Goal: Task Accomplishment & Management: Use online tool/utility

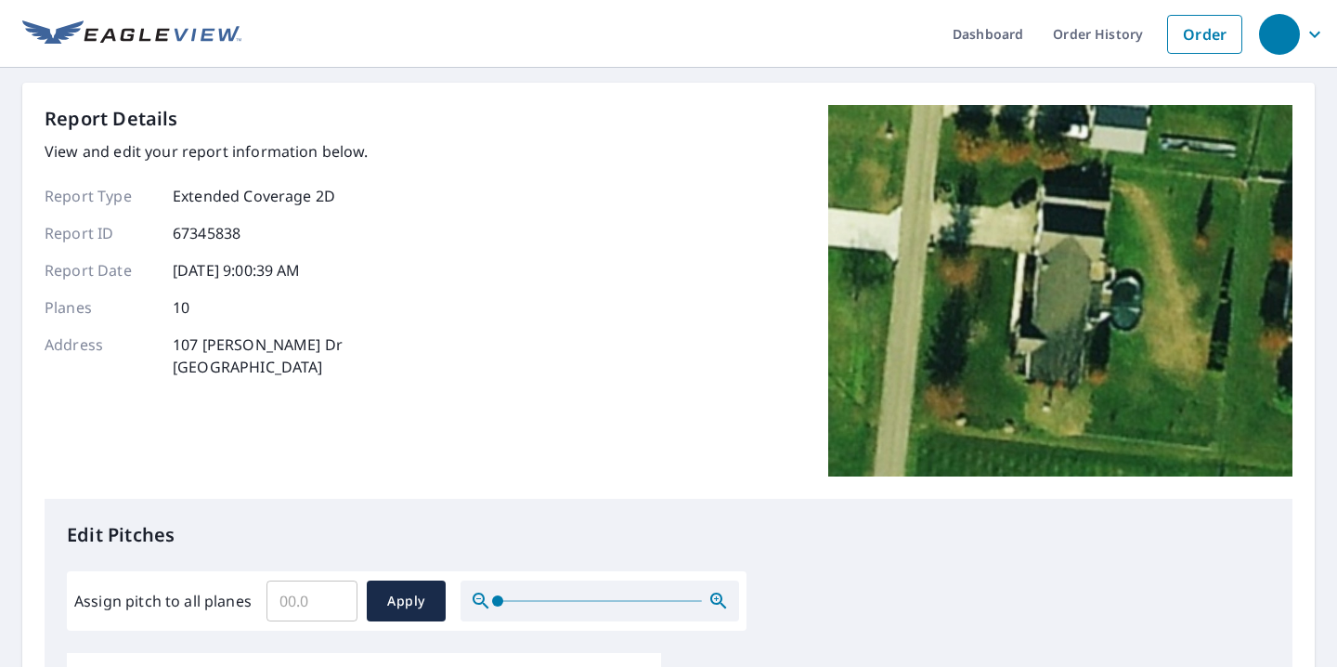
scroll to position [78, 0]
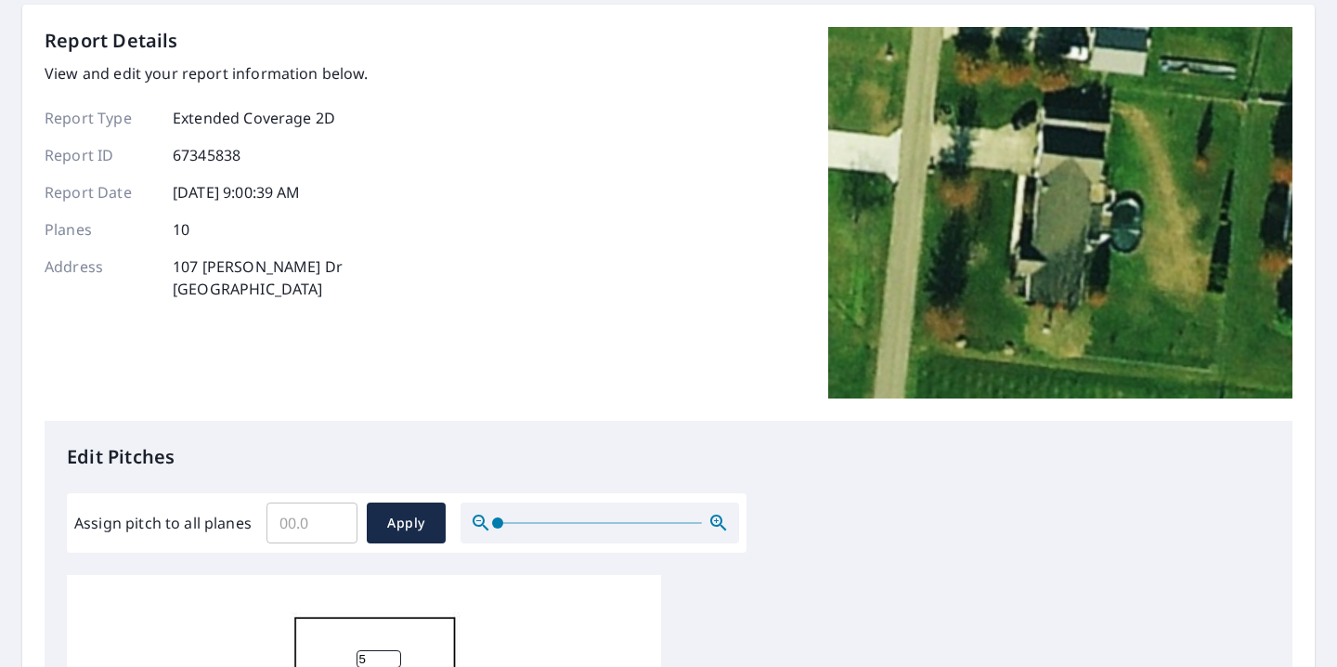
click at [306, 510] on input "Assign pitch to all planes" at bounding box center [312, 523] width 91 height 52
type input "4"
click at [401, 520] on span "Apply" at bounding box center [406, 523] width 49 height 23
type input "4"
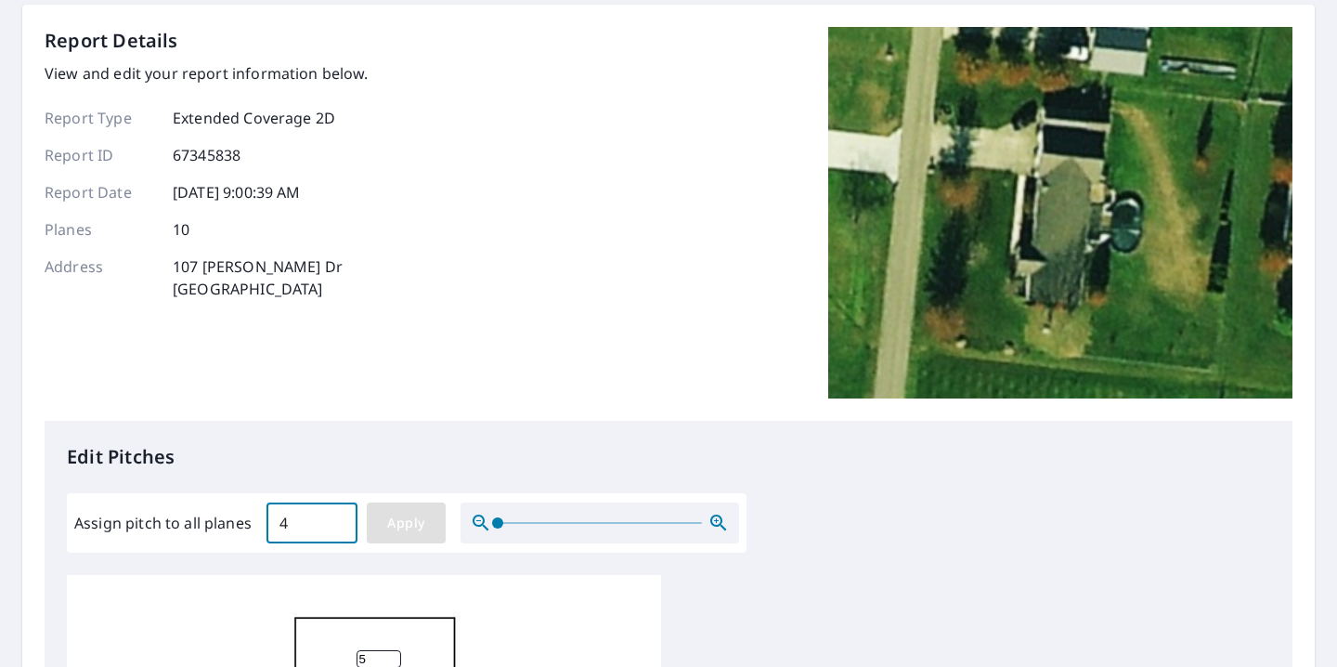
type input "4"
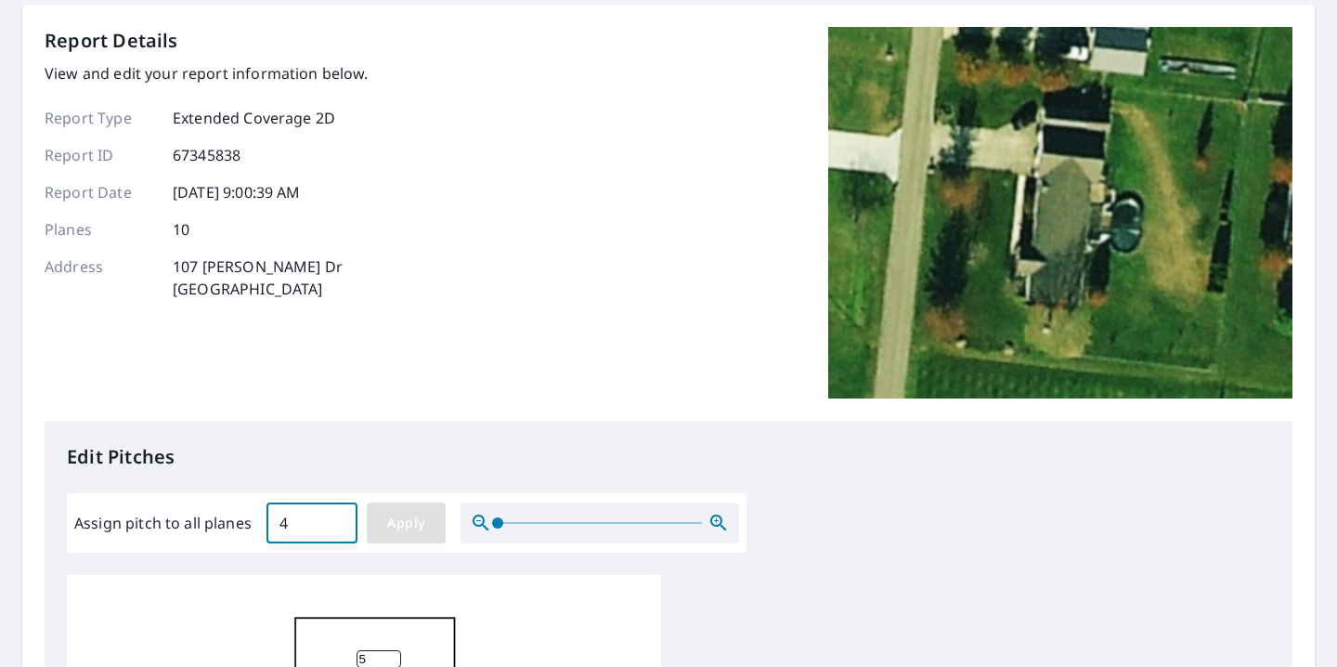
type input "4"
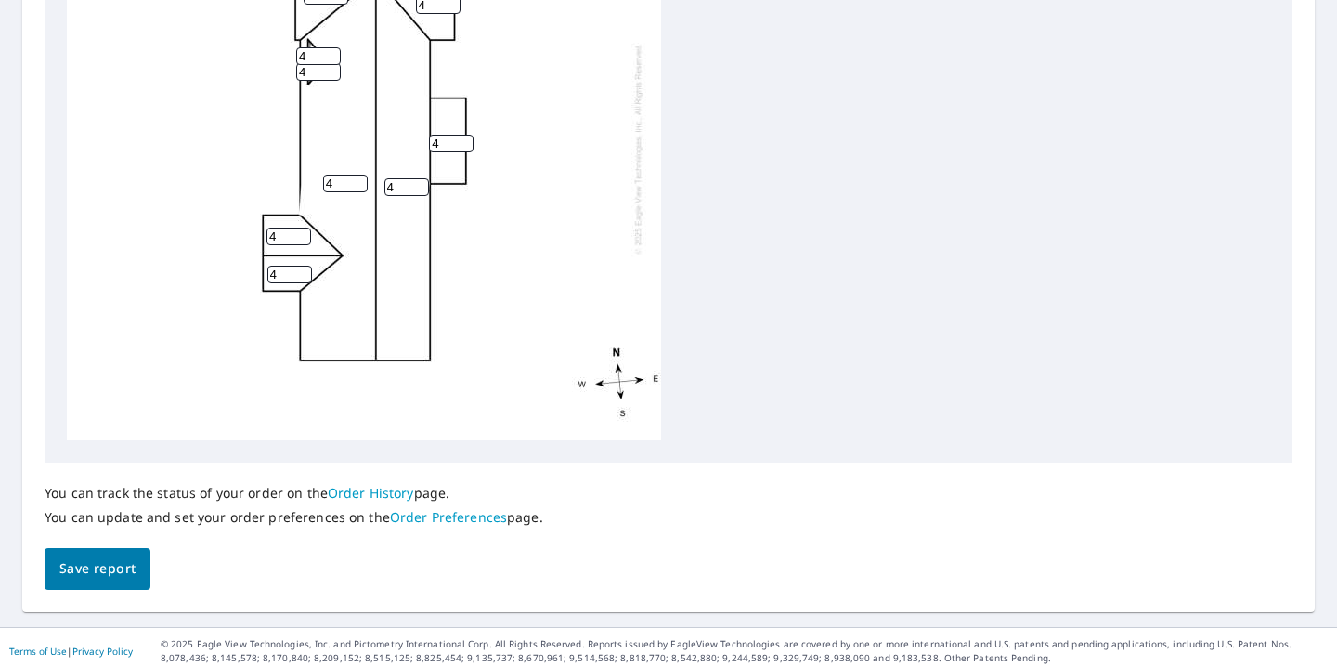
scroll to position [802, 0]
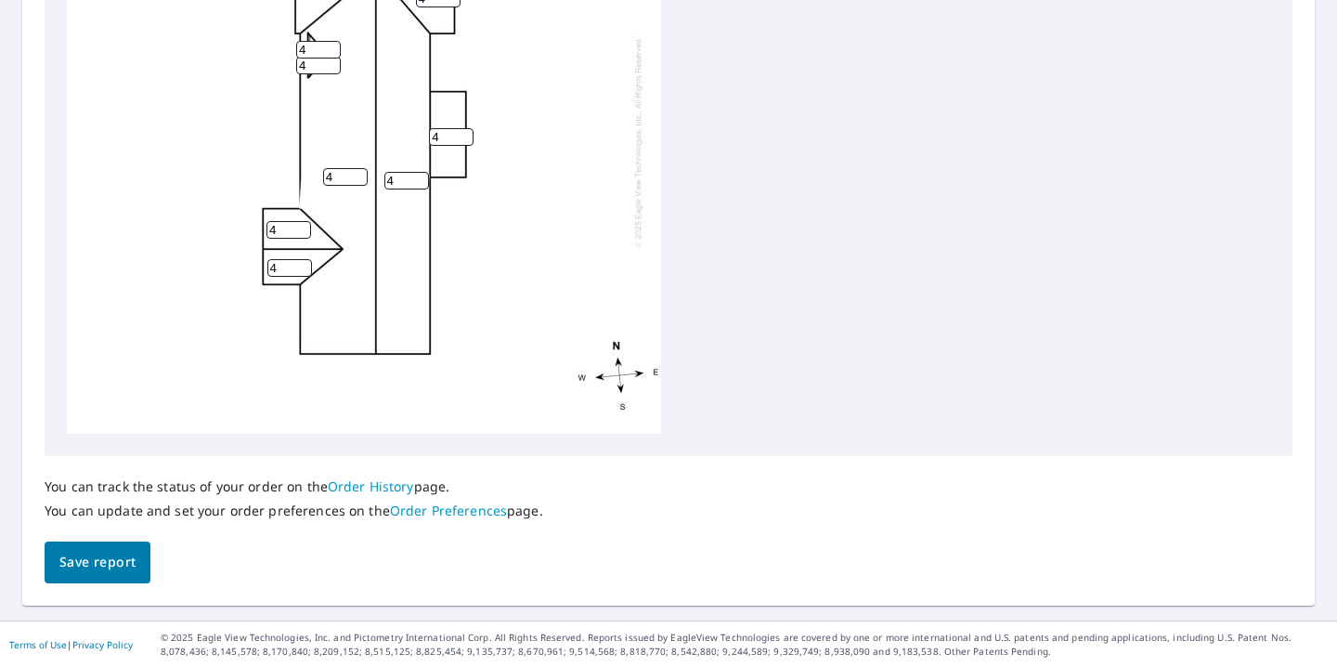
click at [116, 566] on span "Save report" at bounding box center [97, 562] width 76 height 23
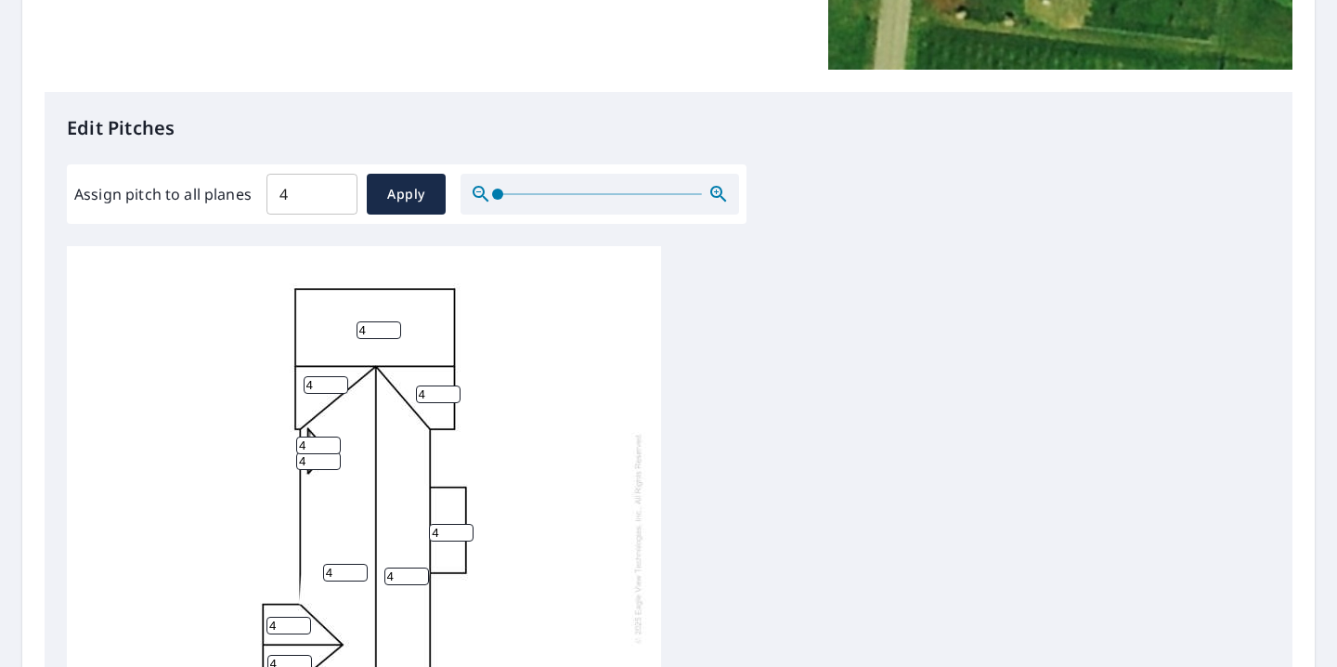
scroll to position [414, 0]
